Goal: Task Accomplishment & Management: Use online tool/utility

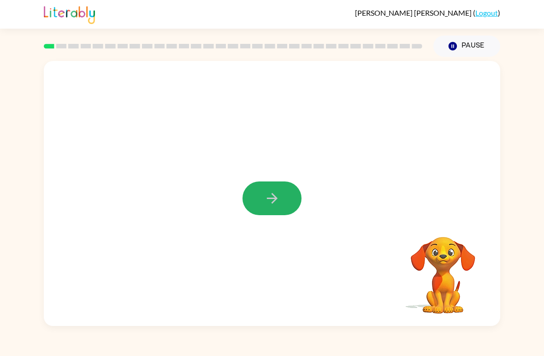
click at [264, 202] on icon "button" at bounding box center [272, 198] width 16 height 16
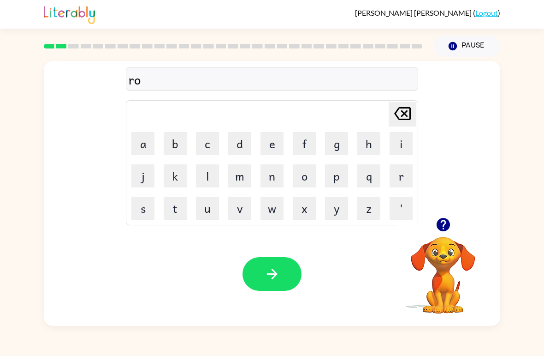
click at [446, 234] on button "button" at bounding box center [444, 225] width 24 height 24
click at [440, 226] on icon "button" at bounding box center [442, 224] width 13 height 13
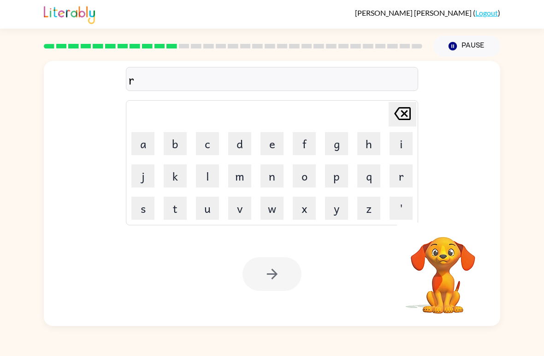
click at [264, 202] on html "[PERSON_NAME] Pealver-[PERSON_NAME] ( Logout ) Pause Pause r Delete Delete last…" at bounding box center [272, 178] width 544 height 356
click at [265, 203] on button "w" at bounding box center [272, 208] width 23 height 23
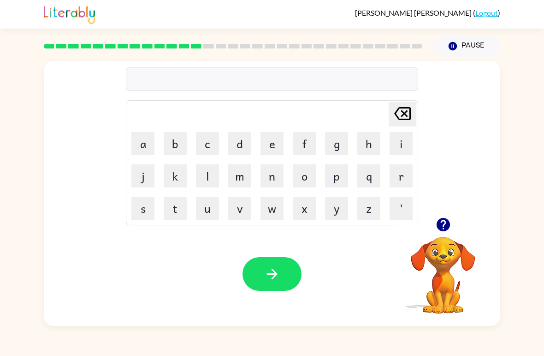
click at [452, 232] on button "button" at bounding box center [444, 225] width 24 height 24
click at [447, 225] on icon "button" at bounding box center [442, 224] width 13 height 13
click at [437, 226] on icon "button" at bounding box center [442, 224] width 13 height 13
click at [437, 226] on html "[PERSON_NAME] Pealver-[PERSON_NAME] ( Logout ) Pause Pause breemming Delete Del…" at bounding box center [272, 178] width 544 height 356
click at [437, 226] on icon "button" at bounding box center [442, 224] width 13 height 13
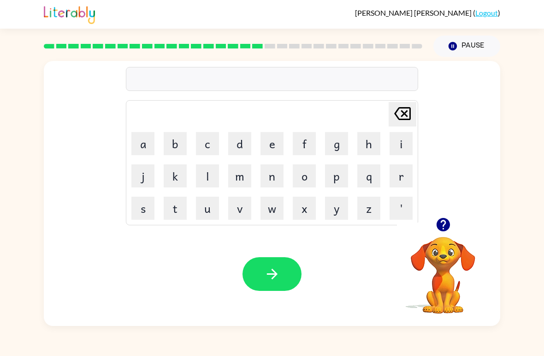
click at [438, 243] on video "Your browser must support playing .mp4 files to use Literably. Please try using…" at bounding box center [443, 268] width 92 height 92
click at [439, 221] on icon "button" at bounding box center [442, 224] width 13 height 13
click at [437, 226] on html "[PERSON_NAME] Pealver-[PERSON_NAME] ( Logout ) Pause Pause se Delete Delete las…" at bounding box center [272, 178] width 544 height 356
click at [437, 226] on icon "button" at bounding box center [442, 224] width 13 height 13
click at [437, 226] on html "[PERSON_NAME] Pealver-[PERSON_NAME] ( Logout ) Pause Pause Delete Delete last c…" at bounding box center [272, 178] width 544 height 356
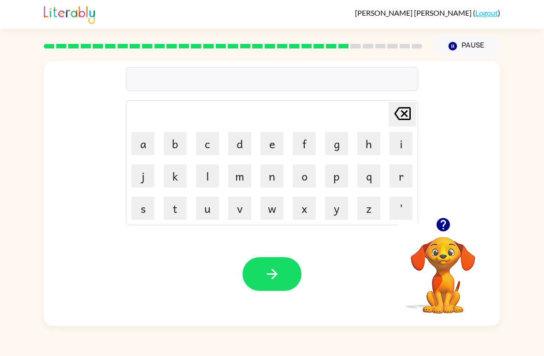
click at [437, 226] on icon "button" at bounding box center [442, 224] width 13 height 13
click at [437, 226] on video "Your browser must support playing .mp4 files to use Literably. Please try using…" at bounding box center [443, 268] width 92 height 92
click at [444, 227] on icon "button" at bounding box center [442, 224] width 13 height 13
click at [456, 248] on video "Your browser must support playing .mp4 files to use Literably. Please try using…" at bounding box center [443, 268] width 92 height 92
click at [455, 247] on video "Your browser must support playing .mp4 files to use Literably. Please try using…" at bounding box center [443, 268] width 92 height 92
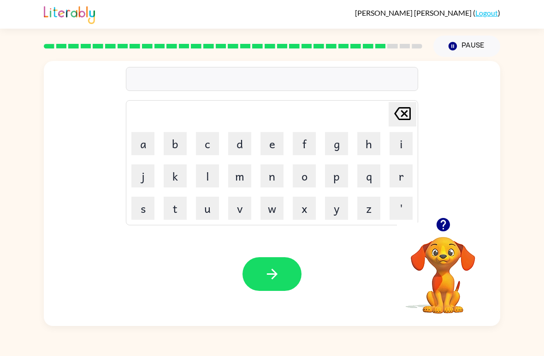
click at [448, 228] on icon "button" at bounding box center [442, 224] width 13 height 13
click at [447, 220] on icon "button" at bounding box center [442, 224] width 13 height 13
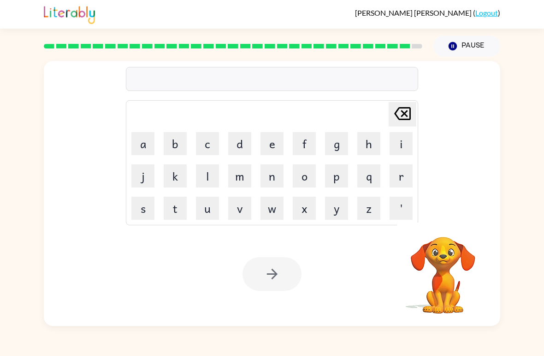
click at [308, 141] on html "[PERSON_NAME] Pealver-[PERSON_NAME] ( Logout ) Pause Pause Delete Delete last c…" at bounding box center [272, 178] width 544 height 356
click at [308, 141] on button "f" at bounding box center [304, 143] width 23 height 23
